Goal: Transaction & Acquisition: Purchase product/service

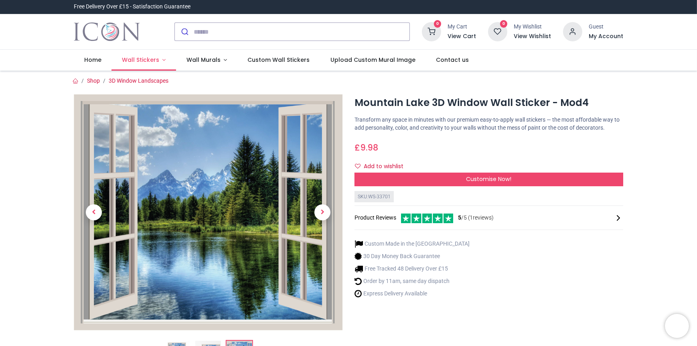
click at [153, 61] on span "Wall Stickers" at bounding box center [140, 60] width 37 height 8
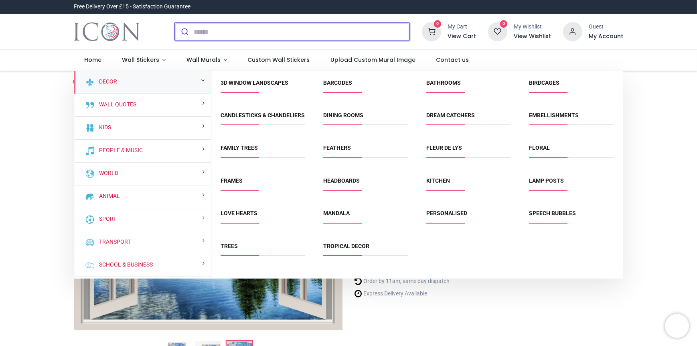
click at [219, 33] on input "search" at bounding box center [302, 32] width 216 height 18
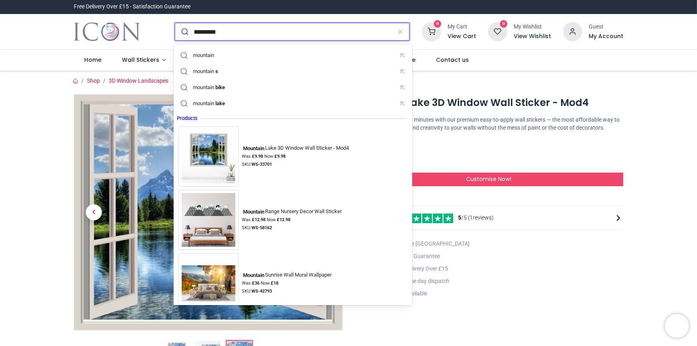
type input "*********"
click at [175, 23] on button "submit" at bounding box center [184, 32] width 19 height 18
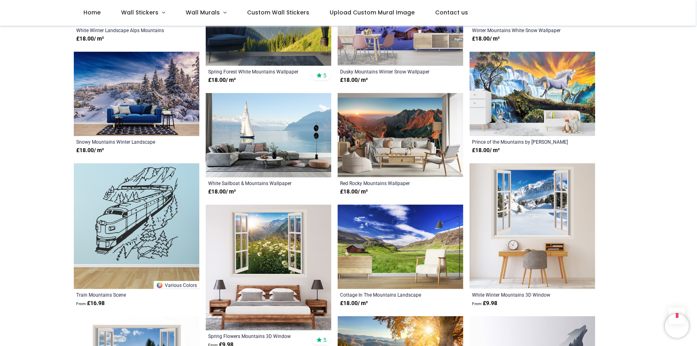
scroll to position [722, 0]
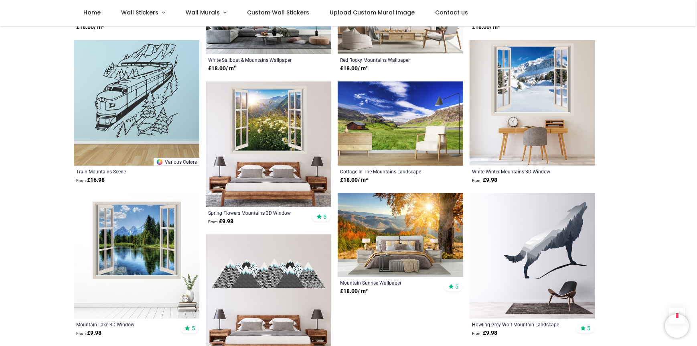
click at [376, 239] on img at bounding box center [401, 235] width 126 height 84
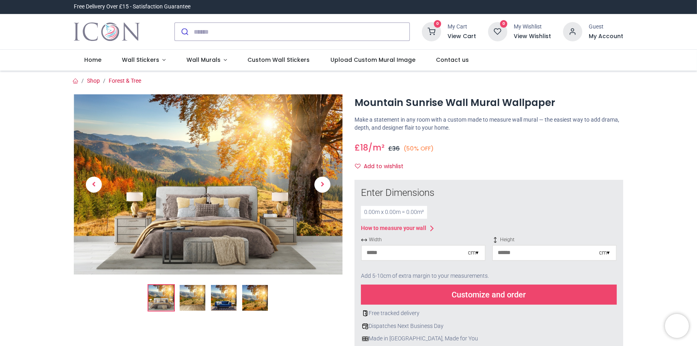
click at [194, 302] on img at bounding box center [193, 298] width 26 height 26
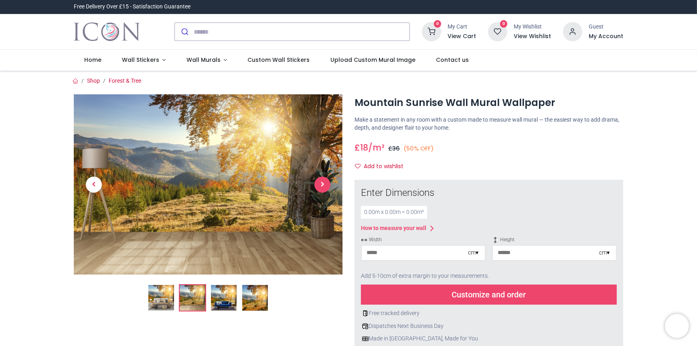
click at [324, 182] on span "Next" at bounding box center [322, 184] width 16 height 16
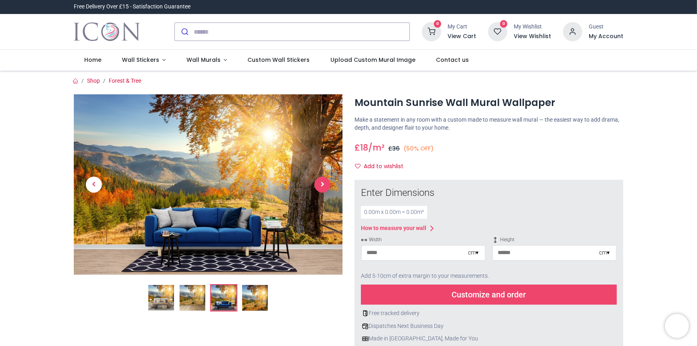
click at [320, 183] on span "Next" at bounding box center [322, 184] width 16 height 16
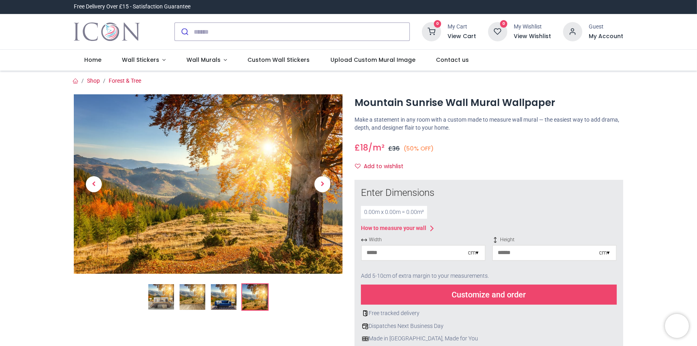
click at [379, 211] on div "0.00 m x 0.00 m = 0.00 m²" at bounding box center [394, 212] width 66 height 13
click at [447, 253] on input "number" at bounding box center [415, 252] width 106 height 14
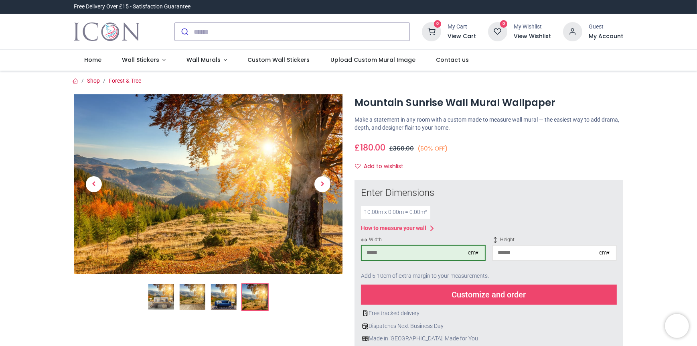
type input "****"
click at [522, 251] on input "number" at bounding box center [546, 252] width 106 height 14
type input "**"
click at [512, 296] on div "Customize and order" at bounding box center [489, 294] width 256 height 20
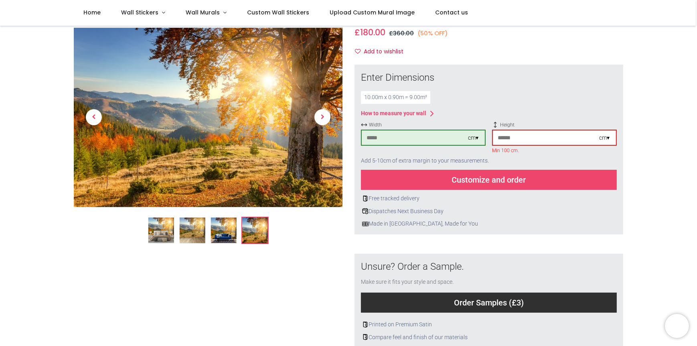
scroll to position [40, 0]
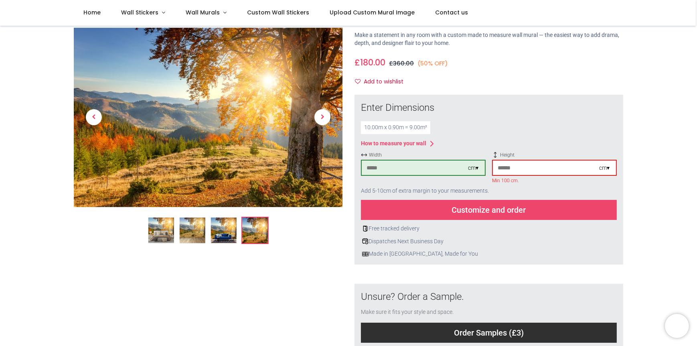
click at [383, 169] on input "****" at bounding box center [415, 167] width 106 height 14
type input "***"
click at [519, 238] on div "Dispatches Next Business Day" at bounding box center [489, 241] width 256 height 8
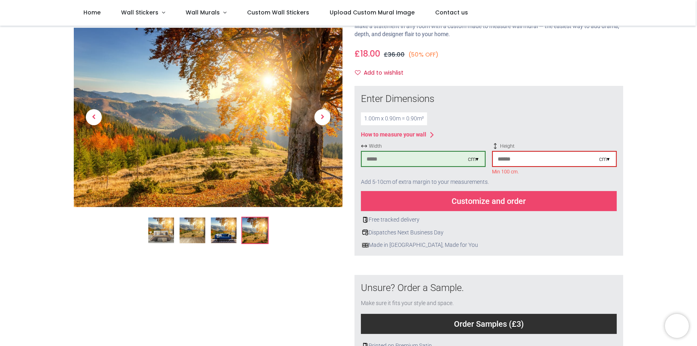
scroll to position [0, 0]
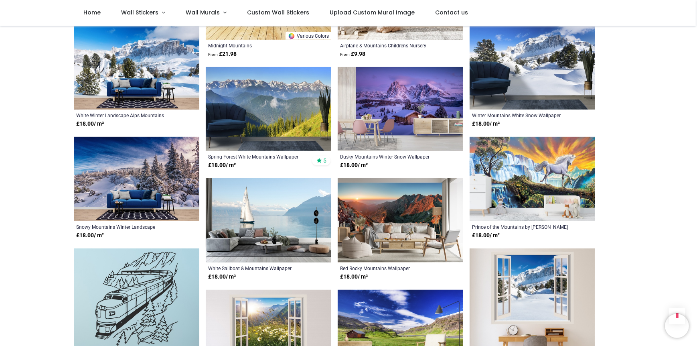
scroll to position [722, 0]
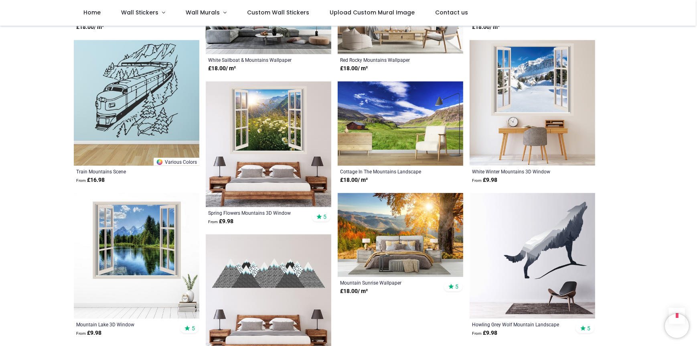
click at [262, 126] on img at bounding box center [269, 144] width 126 height 126
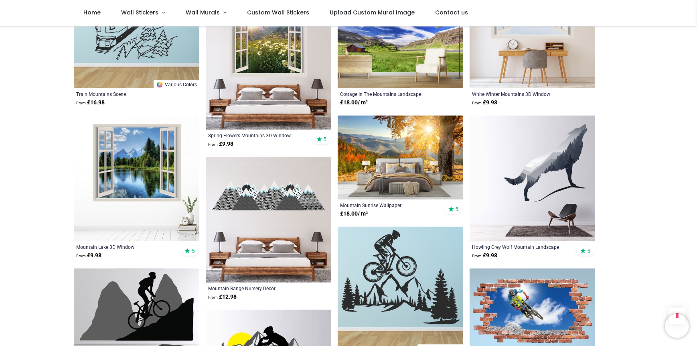
scroll to position [842, 0]
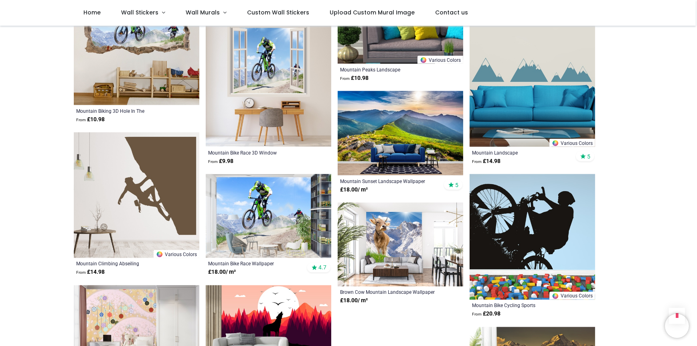
scroll to position [1684, 0]
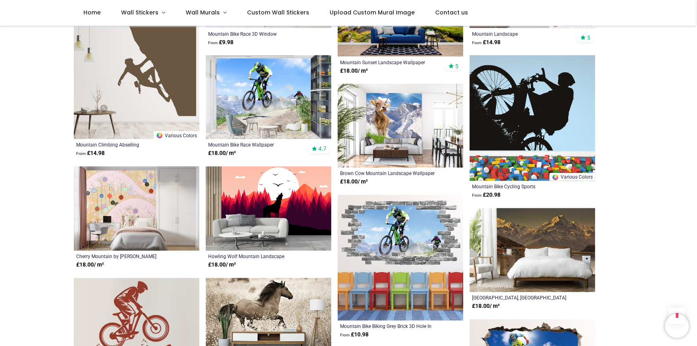
scroll to position [1805, 0]
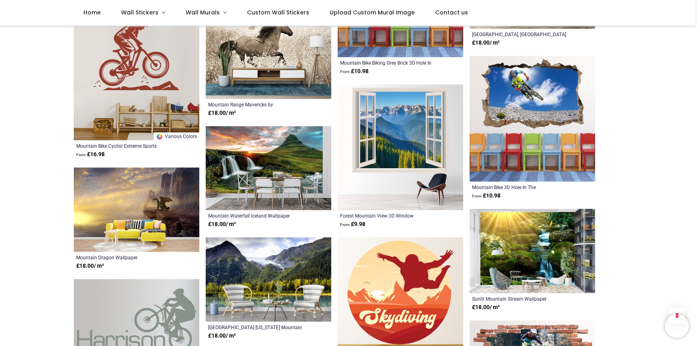
scroll to position [2045, 0]
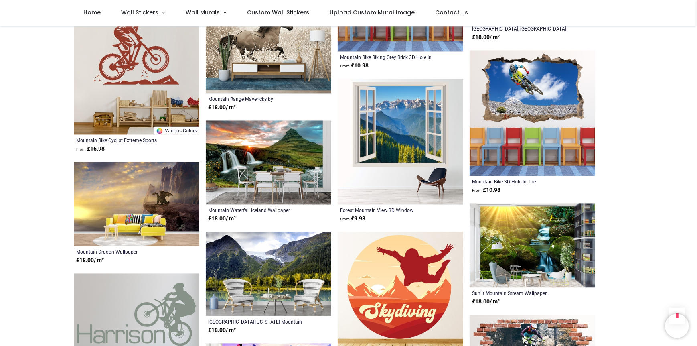
click at [400, 119] on img at bounding box center [401, 142] width 126 height 126
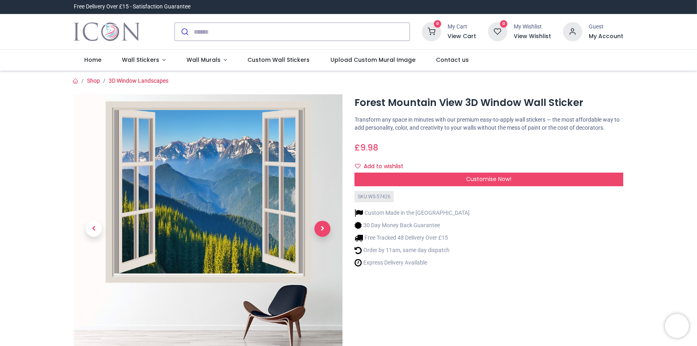
click at [326, 228] on span "Next" at bounding box center [322, 229] width 16 height 16
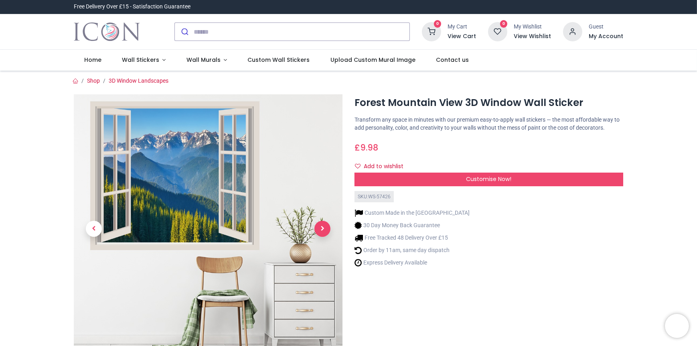
click at [323, 227] on span "Next" at bounding box center [322, 229] width 16 height 16
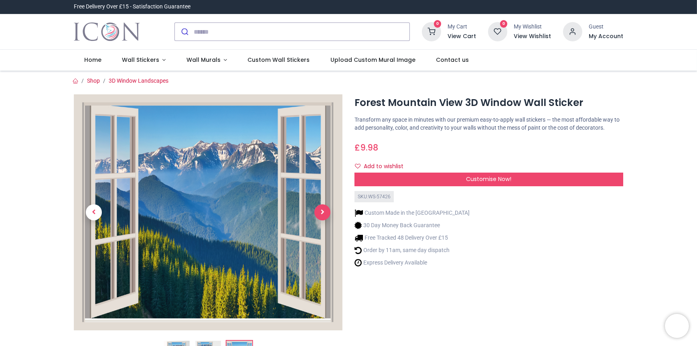
click at [323, 227] on link at bounding box center [322, 212] width 40 height 165
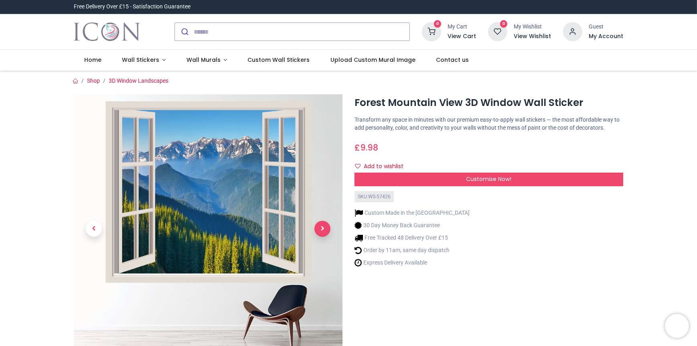
click at [323, 227] on span "Next" at bounding box center [322, 229] width 16 height 16
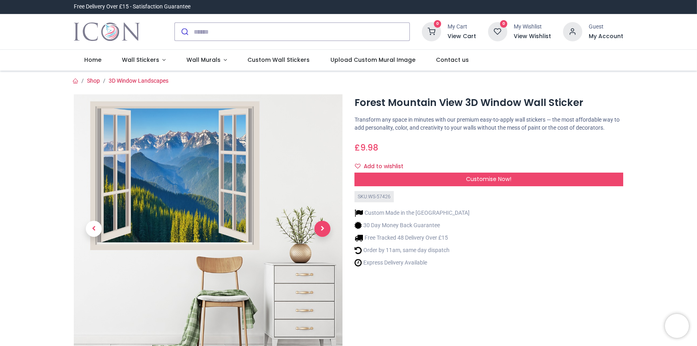
click at [323, 227] on span "Next" at bounding box center [322, 229] width 16 height 16
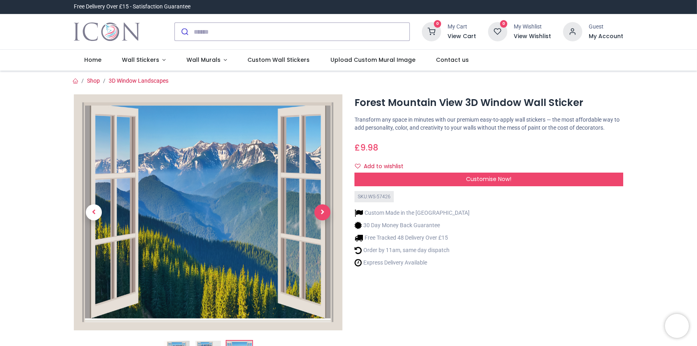
click at [323, 227] on link at bounding box center [322, 212] width 40 height 165
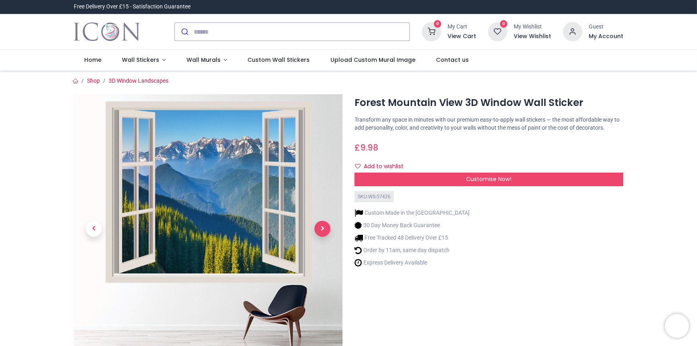
click at [323, 227] on span "Next" at bounding box center [322, 229] width 16 height 16
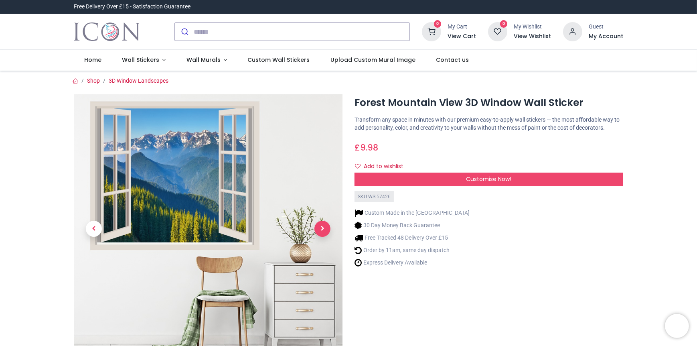
click at [323, 227] on span "Next" at bounding box center [322, 229] width 16 height 16
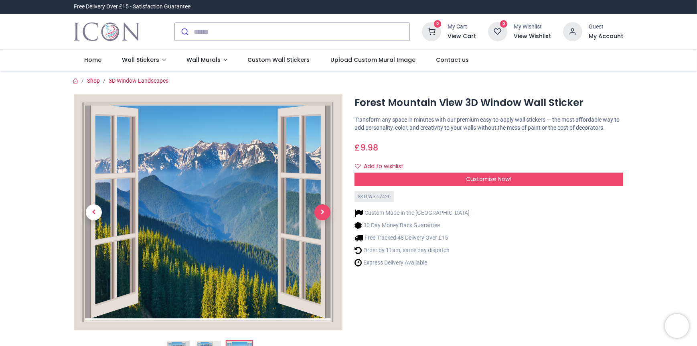
click at [322, 209] on span "Next" at bounding box center [322, 212] width 16 height 16
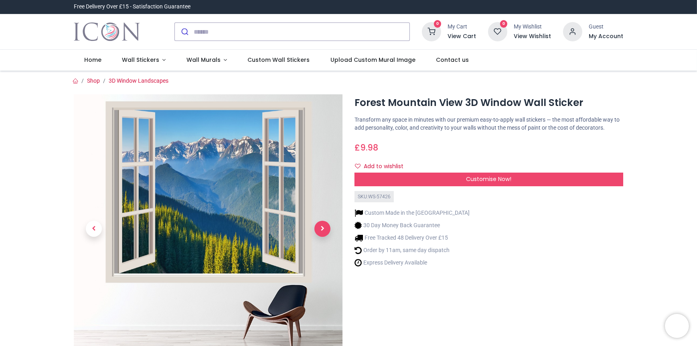
click at [322, 209] on link at bounding box center [322, 229] width 40 height 188
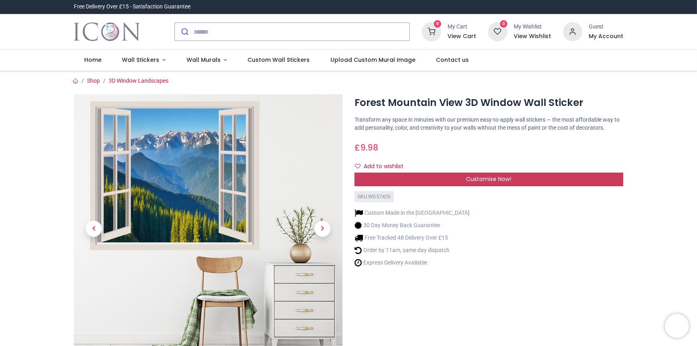
click at [472, 182] on span "Customise Now!" at bounding box center [488, 179] width 45 height 8
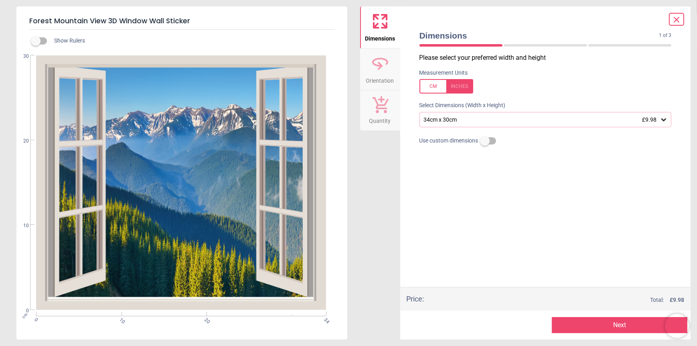
click at [664, 120] on icon at bounding box center [664, 119] width 8 height 8
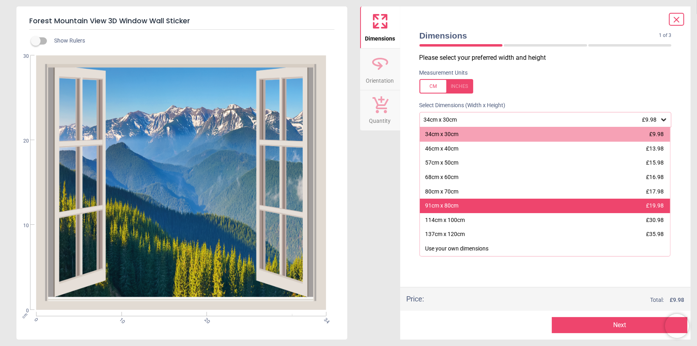
click at [507, 207] on div "91cm x 80cm £19.98" at bounding box center [545, 206] width 251 height 14
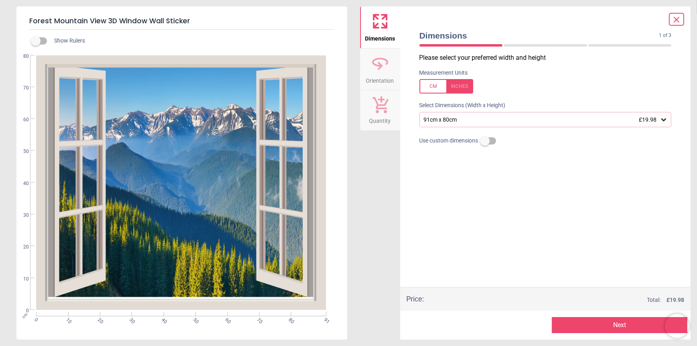
click at [595, 327] on button "Next" at bounding box center [620, 325] width 136 height 16
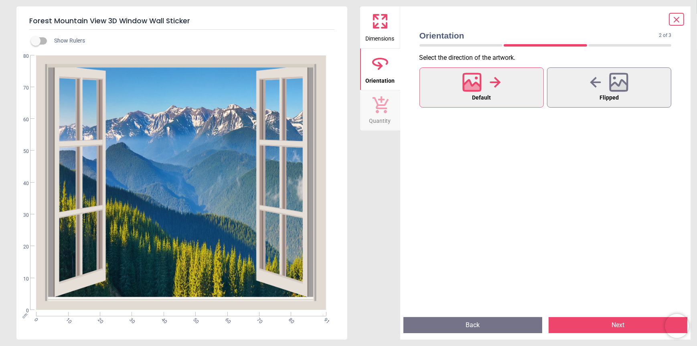
click at [587, 326] on button "Next" at bounding box center [618, 325] width 139 height 16
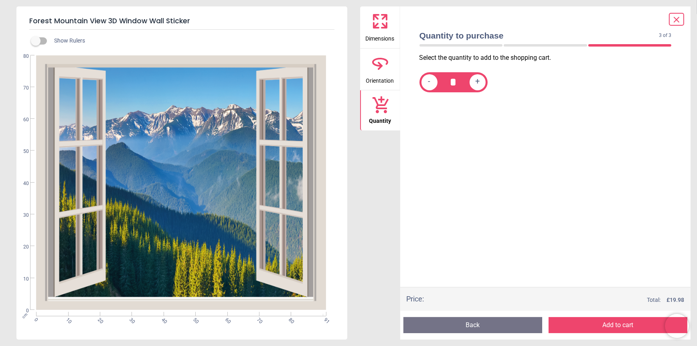
click at [602, 324] on button "Add to cart" at bounding box center [618, 325] width 139 height 16
